Goal: Task Accomplishment & Management: Manage account settings

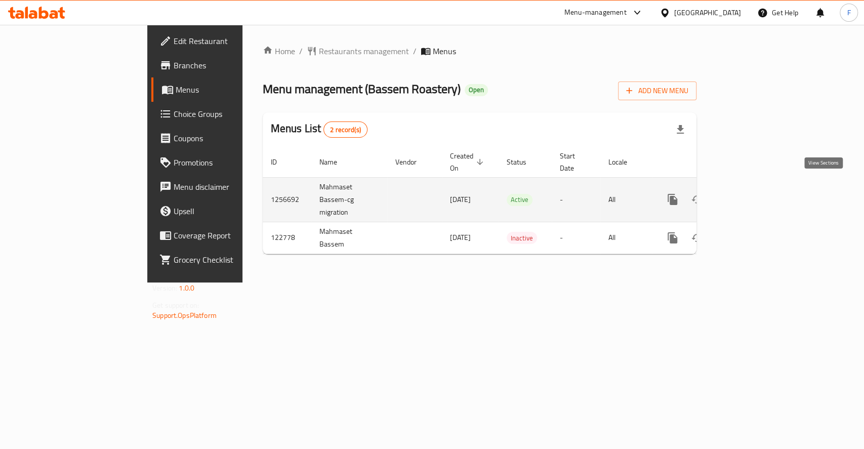
click at [751, 193] on icon "enhanced table" at bounding box center [745, 199] width 12 height 12
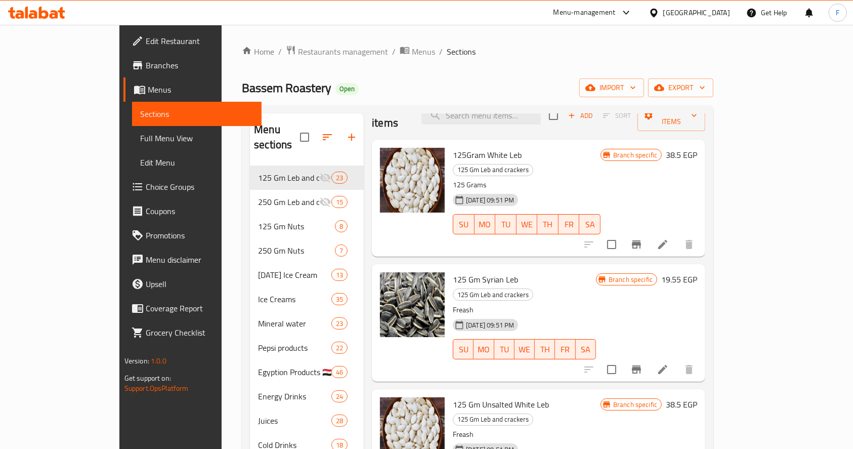
scroll to position [23, 0]
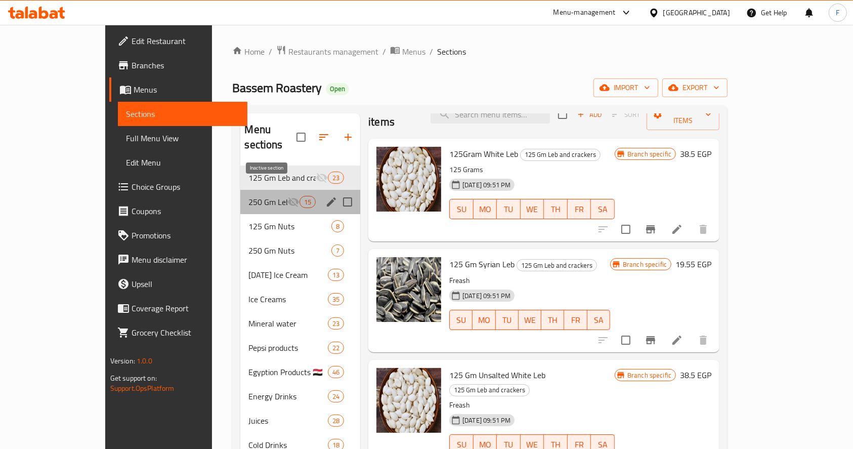
click at [287, 196] on icon "Menu sections" at bounding box center [293, 202] width 12 height 12
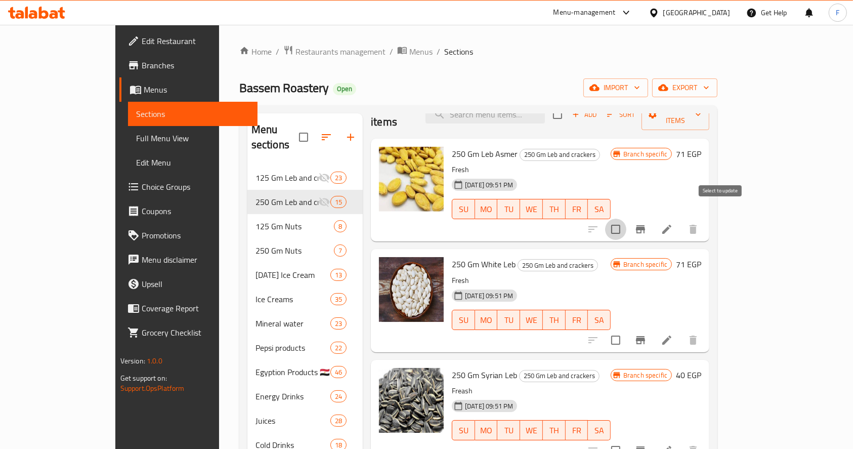
click at [626, 219] on input "checkbox" at bounding box center [615, 229] width 21 height 21
checkbox input "false"
click at [673, 223] on icon at bounding box center [667, 229] width 12 height 12
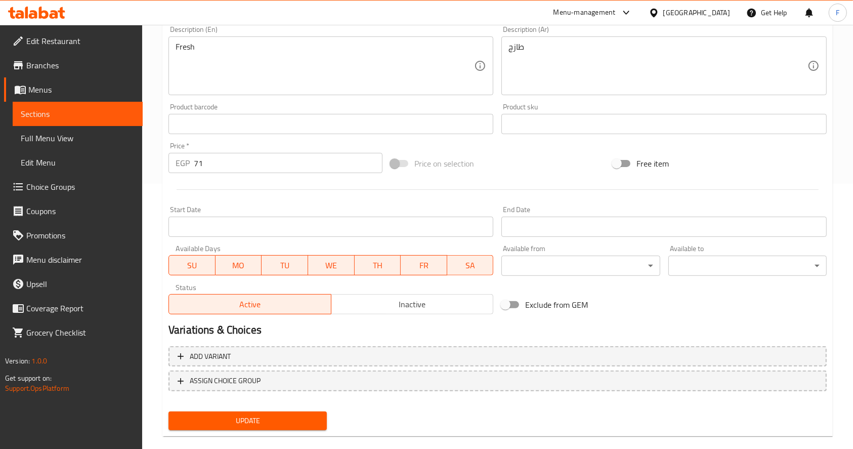
scroll to position [280, 0]
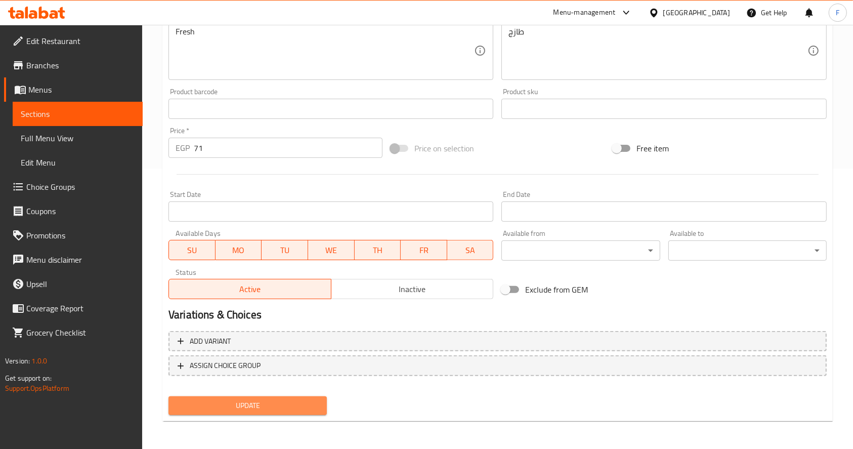
click at [260, 404] on span "Update" at bounding box center [248, 405] width 142 height 13
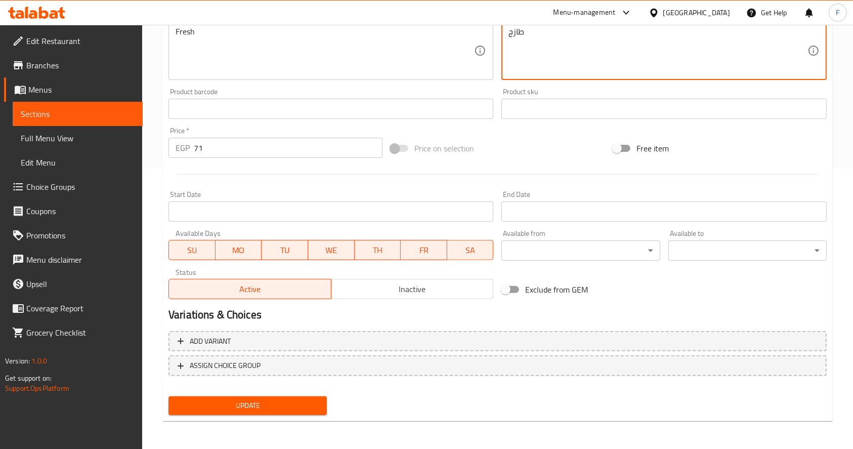
type textarea "طازج"
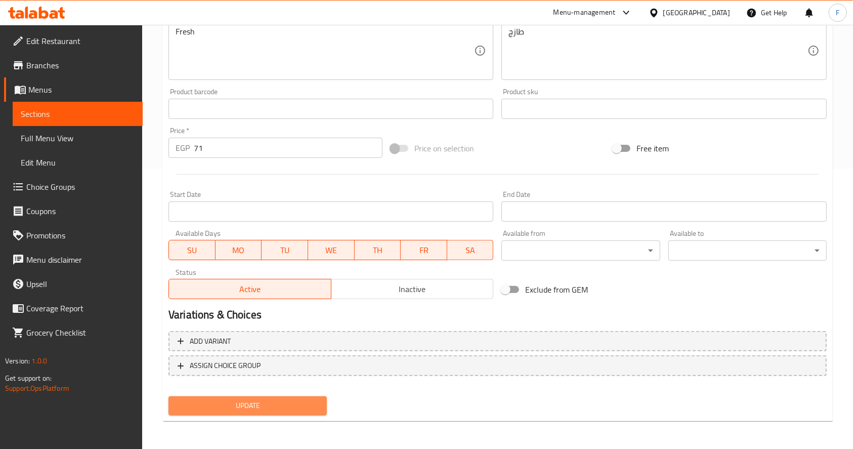
click at [275, 406] on span "Update" at bounding box center [248, 405] width 142 height 13
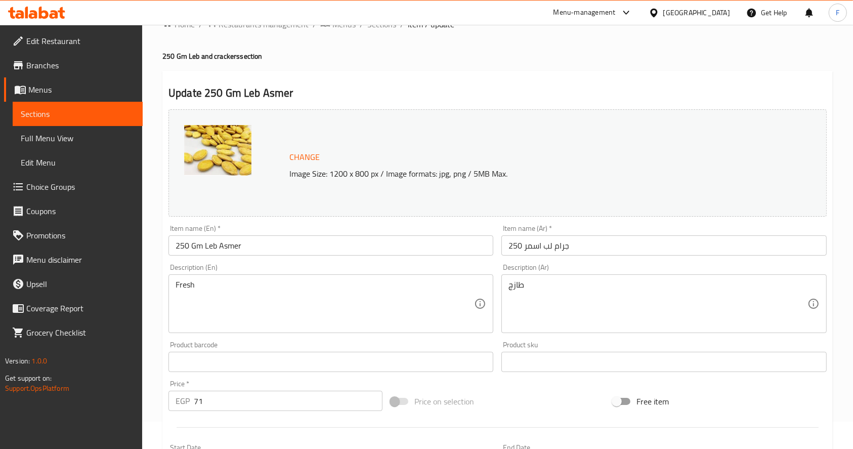
scroll to position [0, 0]
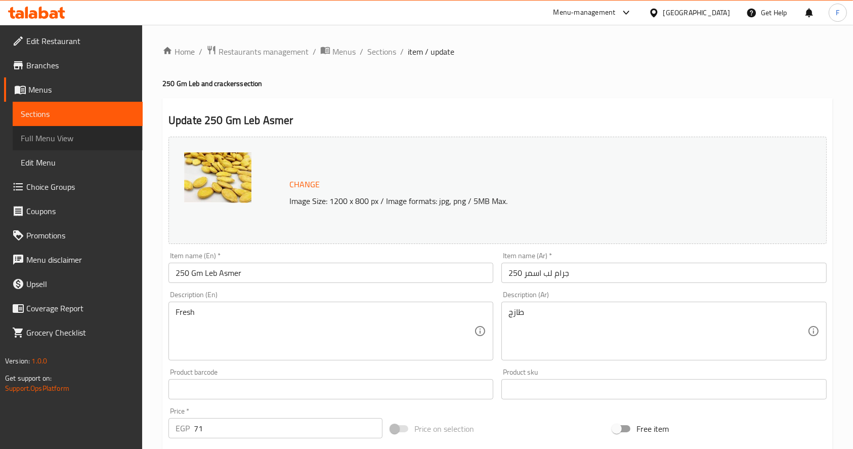
click at [77, 140] on span "Full Menu View" at bounding box center [78, 138] width 114 height 12
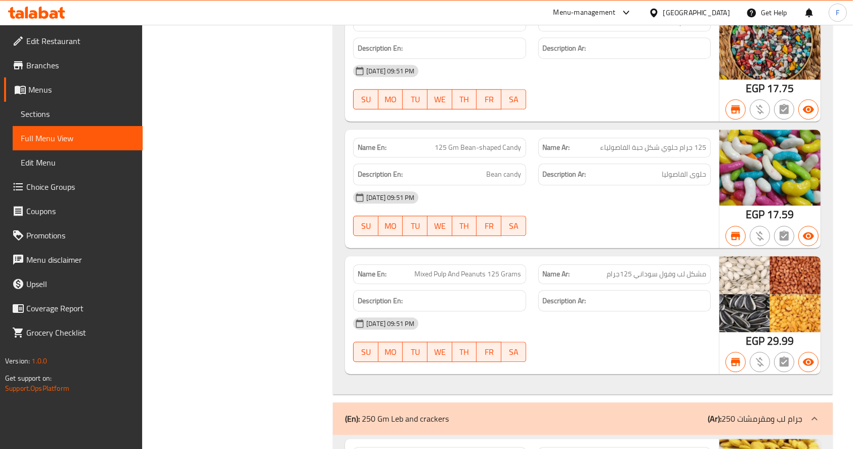
scroll to position [2574, 0]
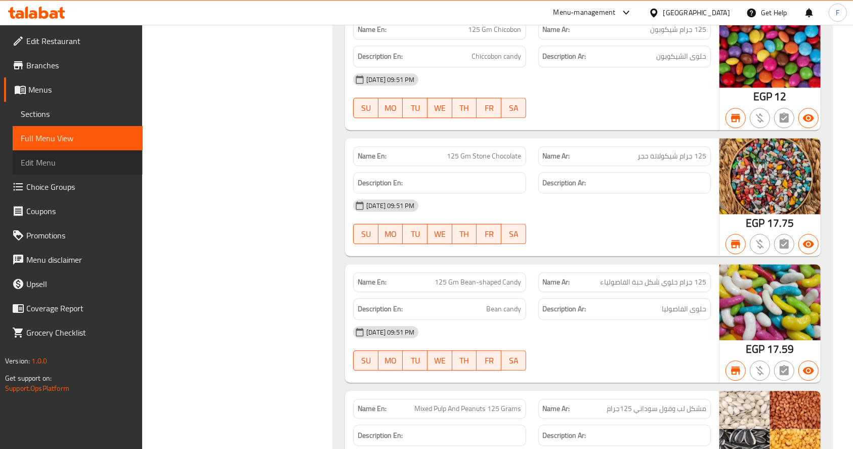
click at [67, 161] on span "Edit Menu" at bounding box center [78, 162] width 114 height 12
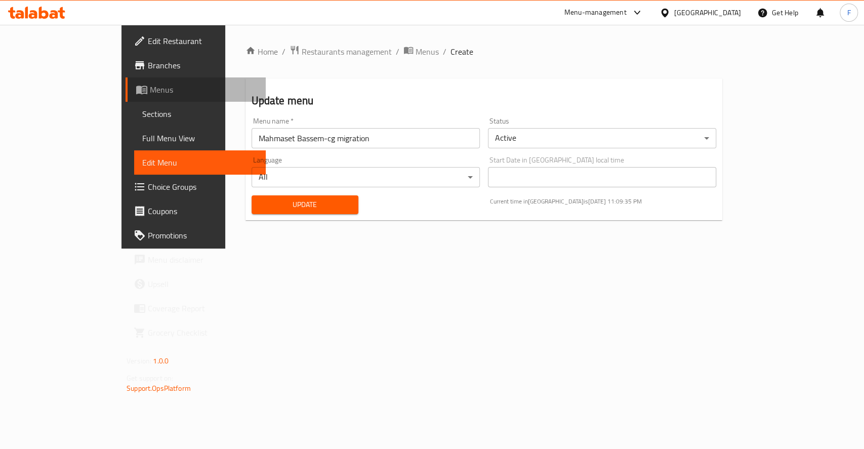
click at [150, 94] on span "Menus" at bounding box center [204, 89] width 108 height 12
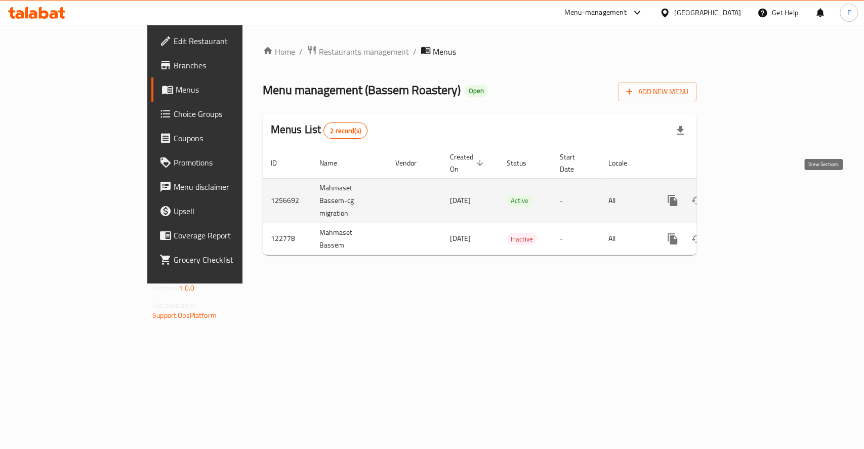
click at [751, 194] on icon "enhanced table" at bounding box center [745, 200] width 12 height 12
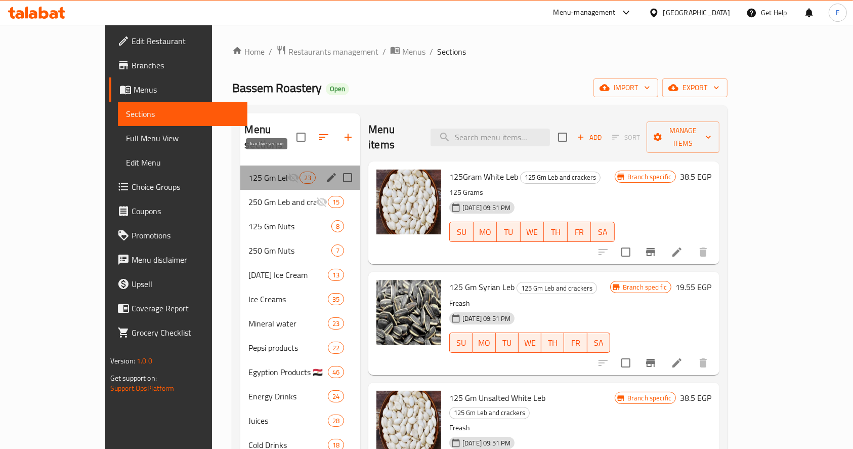
click at [288, 173] on icon "Menu sections" at bounding box center [293, 178] width 11 height 10
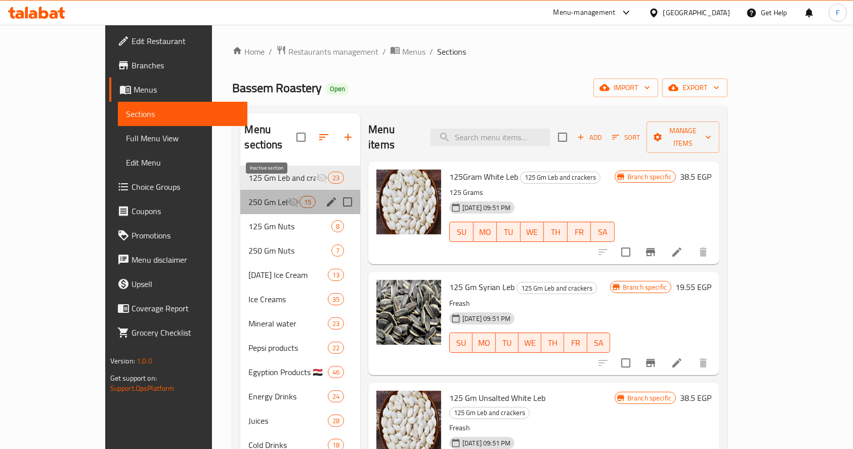
click at [287, 196] on icon "Menu sections" at bounding box center [293, 202] width 12 height 12
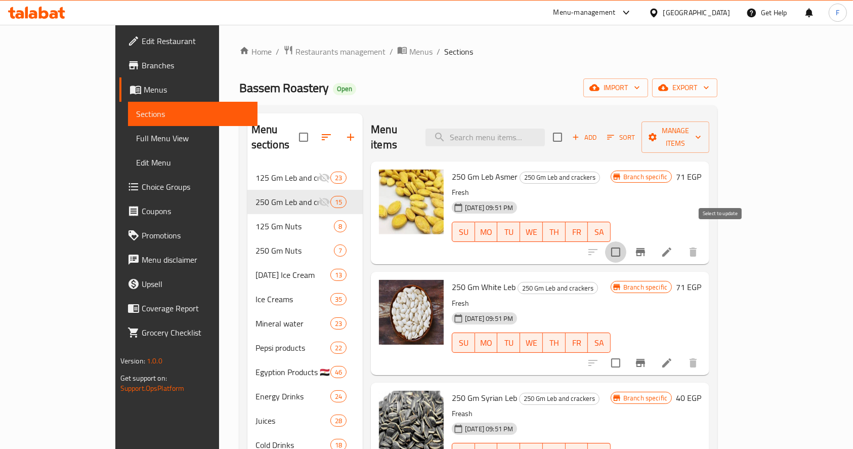
click at [626, 241] on input "checkbox" at bounding box center [615, 251] width 21 height 21
checkbox input "true"
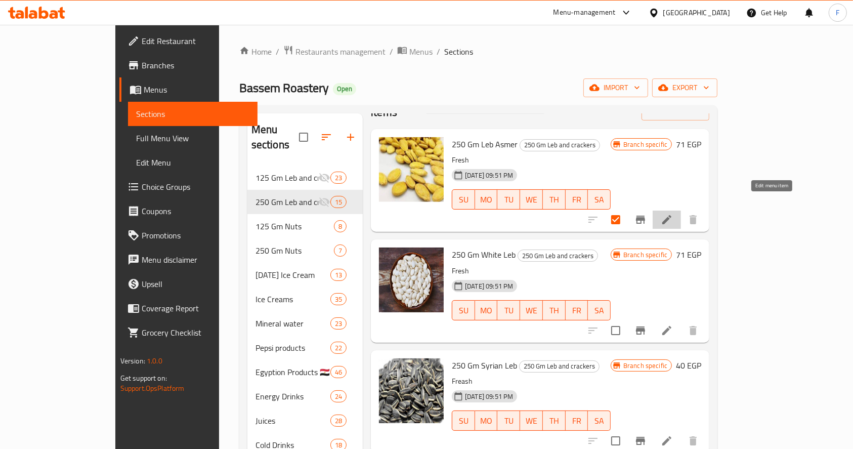
click at [671, 215] on icon at bounding box center [666, 219] width 9 height 9
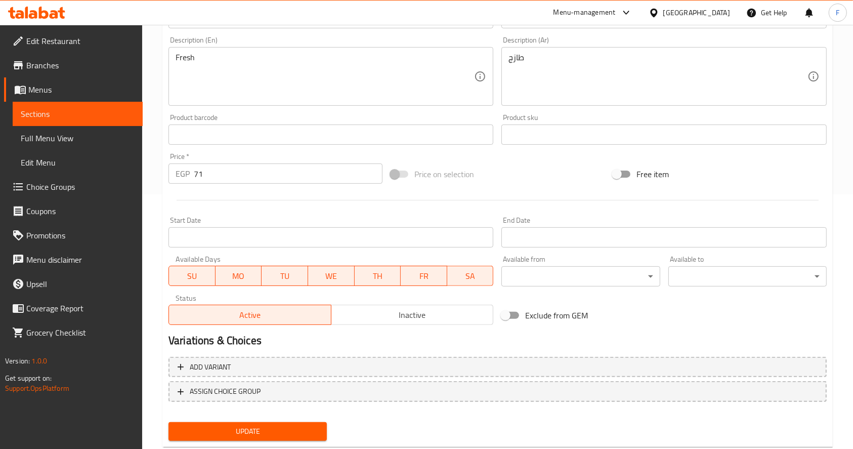
scroll to position [280, 0]
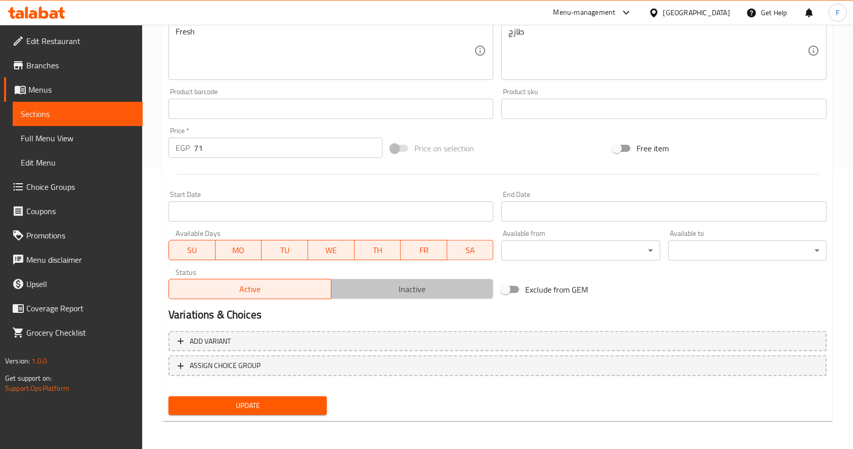
click at [389, 293] on span "Inactive" at bounding box center [412, 289] width 154 height 15
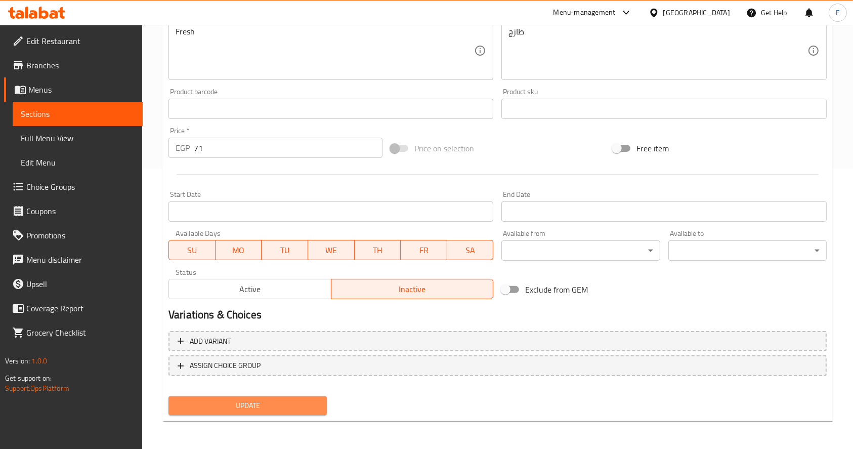
click at [263, 407] on span "Update" at bounding box center [248, 405] width 142 height 13
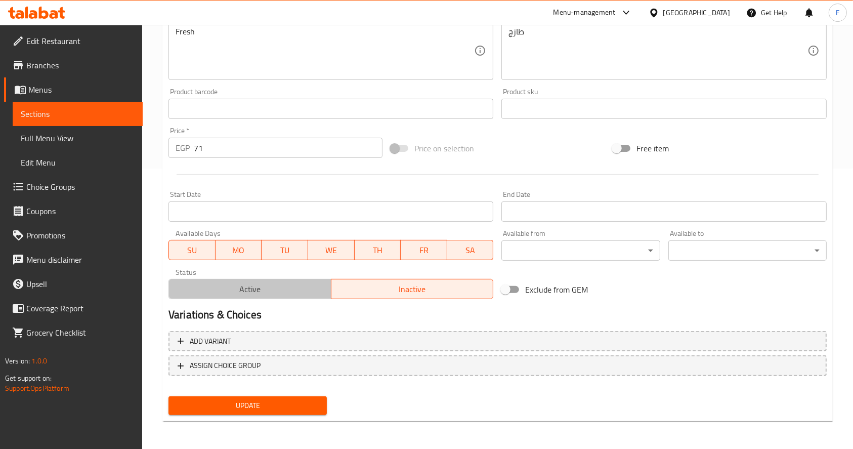
click at [280, 289] on span "Active" at bounding box center [250, 289] width 154 height 15
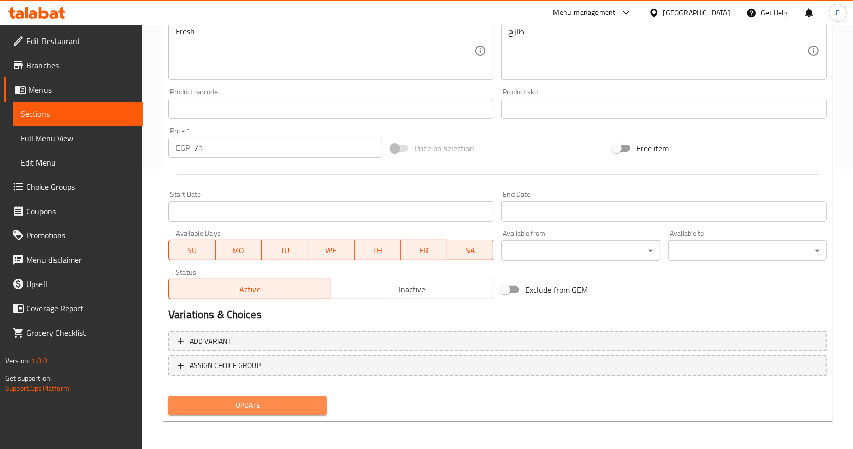
click at [271, 405] on span "Update" at bounding box center [248, 405] width 142 height 13
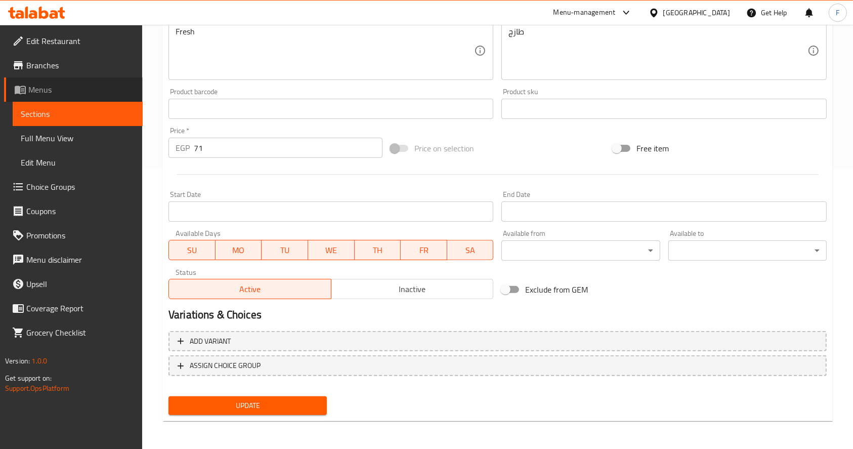
click at [47, 93] on span "Menus" at bounding box center [81, 89] width 106 height 12
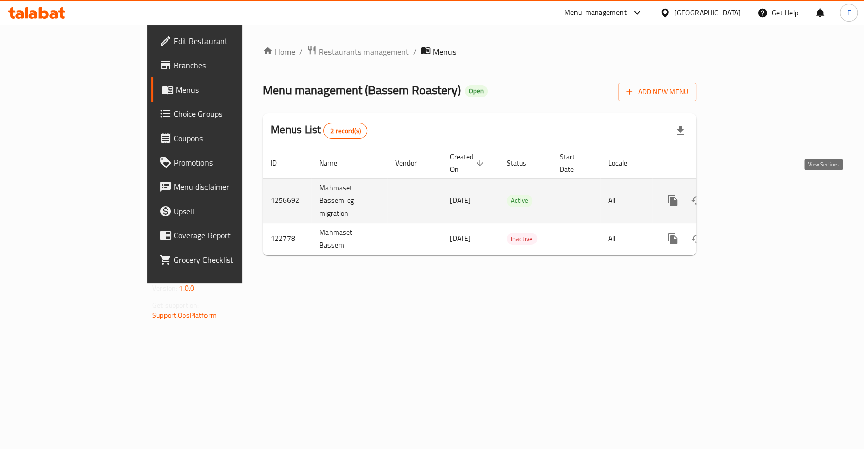
click at [751, 194] on icon "enhanced table" at bounding box center [745, 200] width 12 height 12
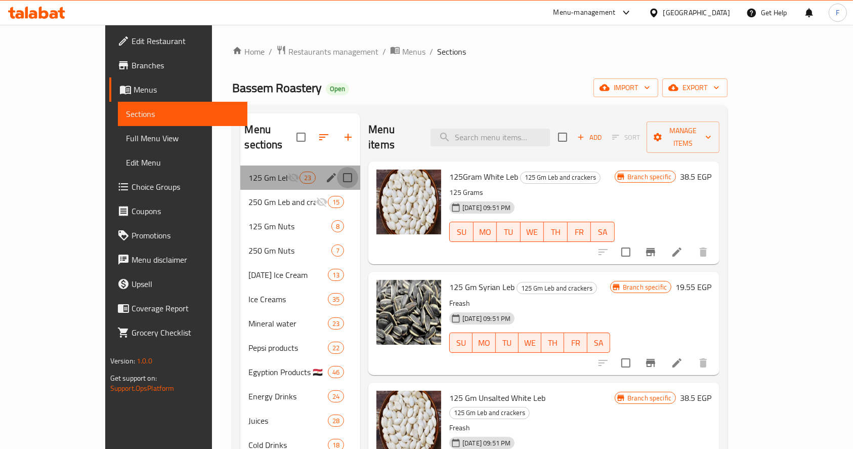
click at [337, 167] on input "Menu sections" at bounding box center [347, 177] width 21 height 21
checkbox input "true"
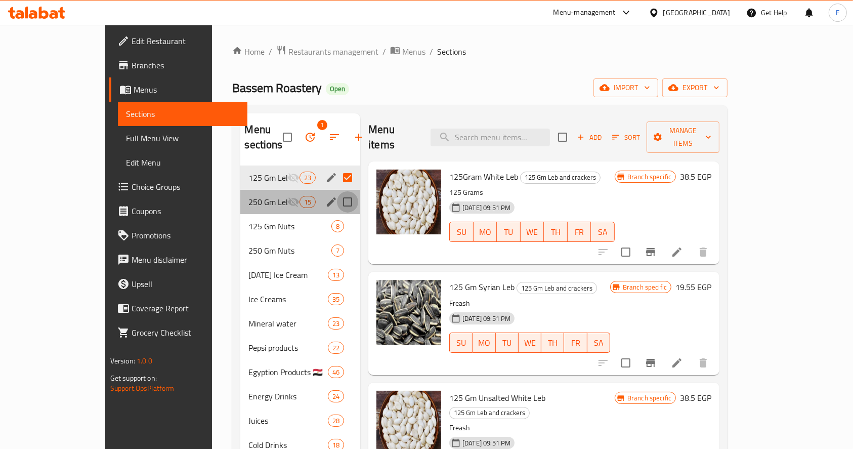
click at [337, 191] on input "Menu sections" at bounding box center [347, 201] width 21 height 21
checkbox input "true"
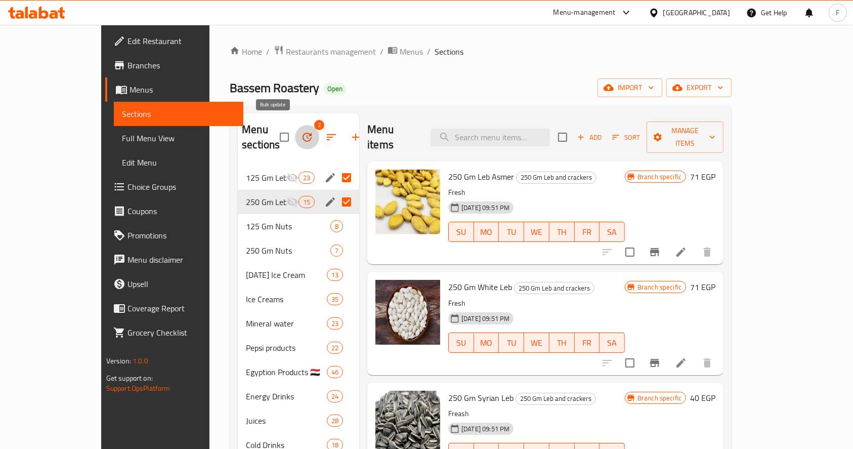
click at [301, 131] on icon "button" at bounding box center [307, 137] width 12 height 12
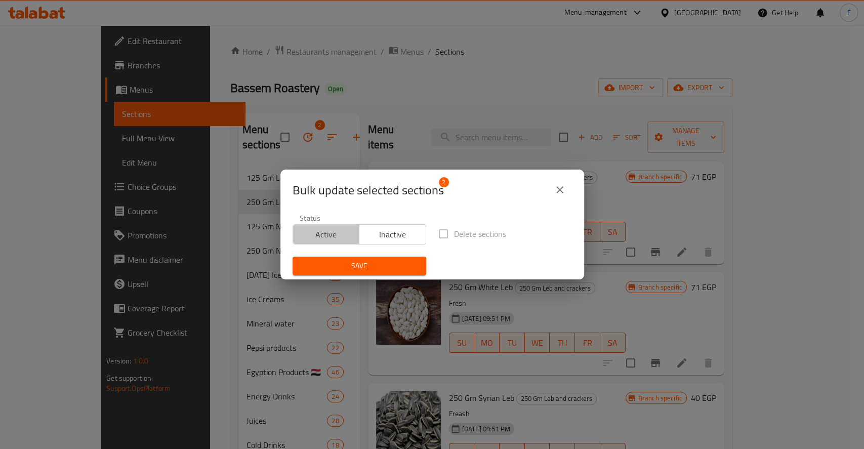
click at [326, 233] on span "Active" at bounding box center [326, 234] width 59 height 15
click at [341, 267] on span "Save" at bounding box center [359, 266] width 117 height 13
